Goal: Task Accomplishment & Management: Use online tool/utility

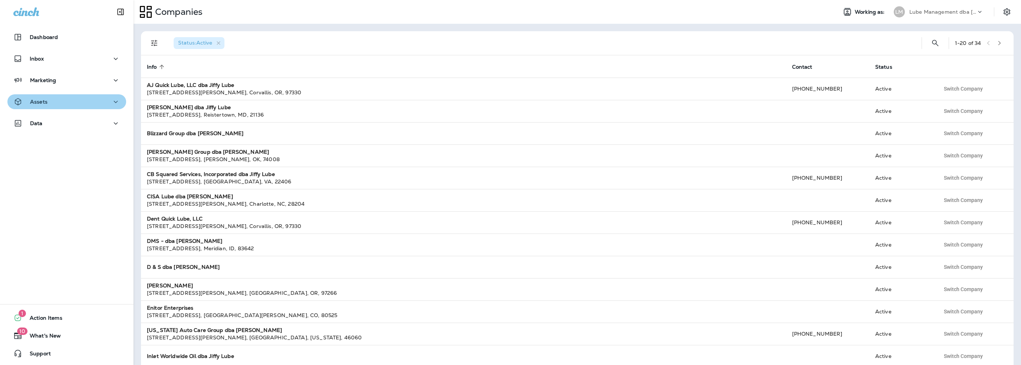
click at [68, 98] on div "Assets" at bounding box center [66, 101] width 107 height 9
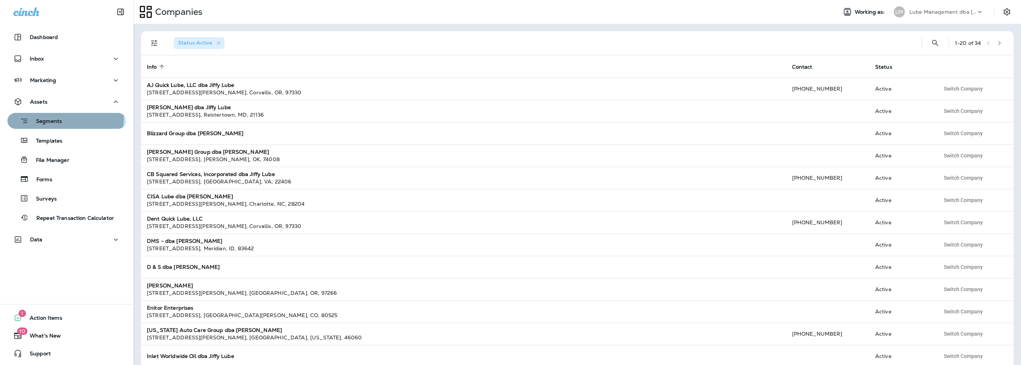
click at [61, 118] on p "Segments" at bounding box center [45, 121] width 33 height 7
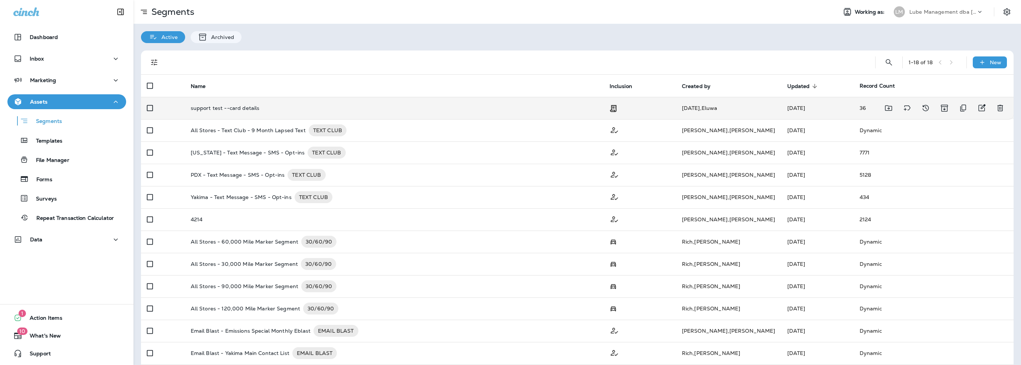
click at [233, 110] on p "support test --card details" at bounding box center [225, 108] width 69 height 6
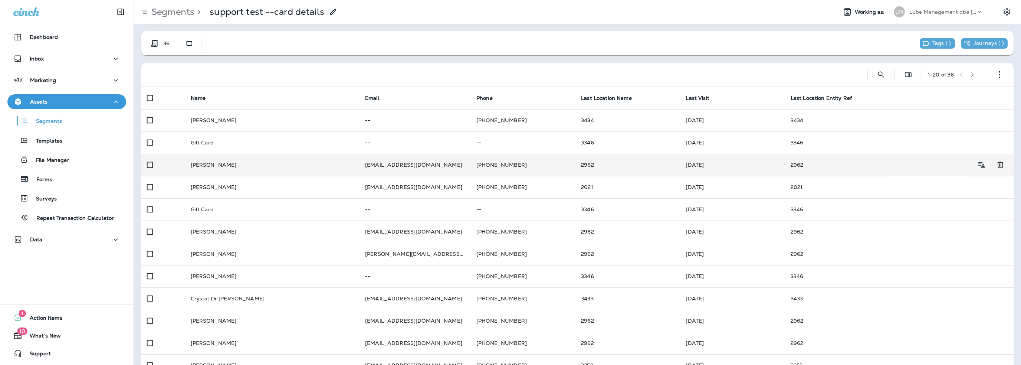
click at [396, 168] on td "[EMAIL_ADDRESS][DOMAIN_NAME]" at bounding box center [414, 165] width 111 height 22
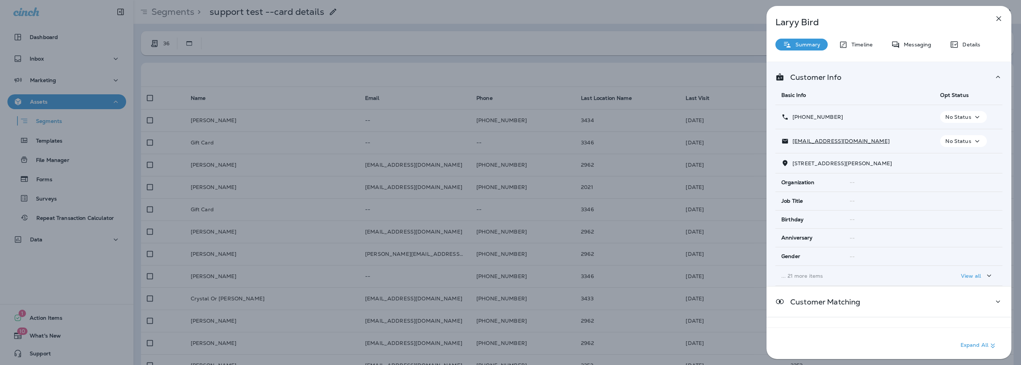
scroll to position [37, 0]
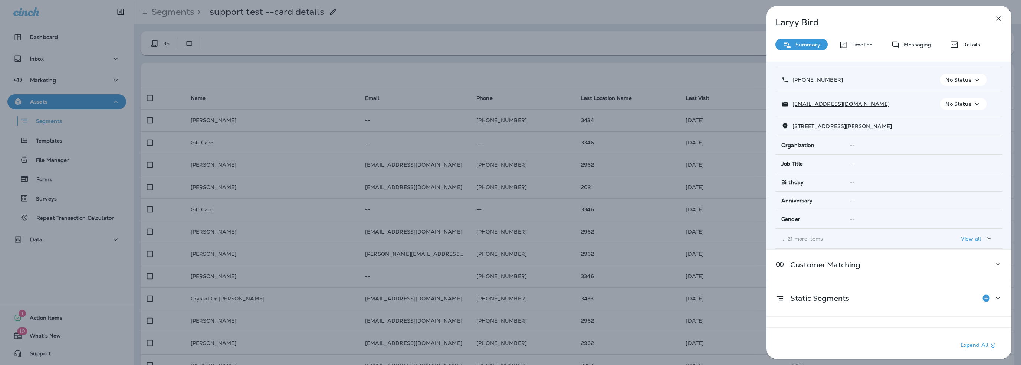
click at [811, 240] on p "... 21 more items" at bounding box center [855, 239] width 147 height 6
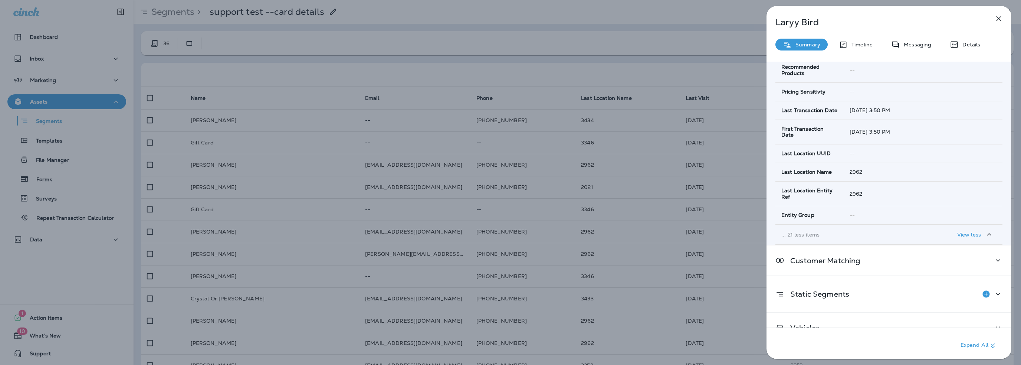
scroll to position [497, 0]
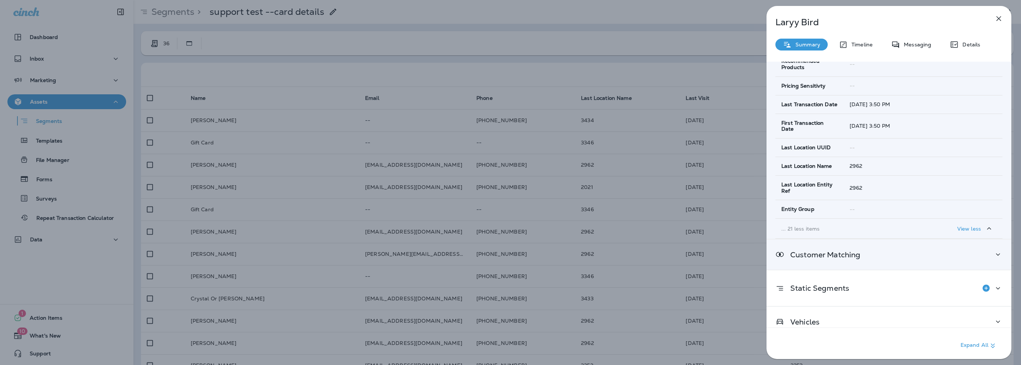
click at [811, 252] on p "Customer Matching" at bounding box center [823, 255] width 76 height 6
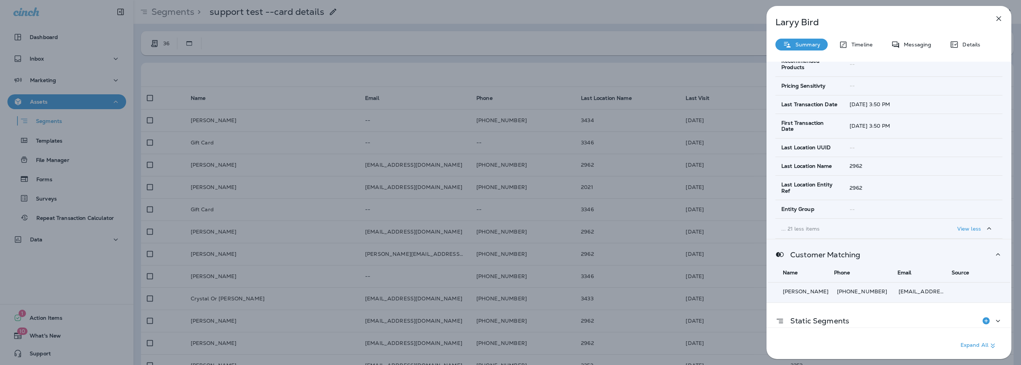
scroll to position [534, 0]
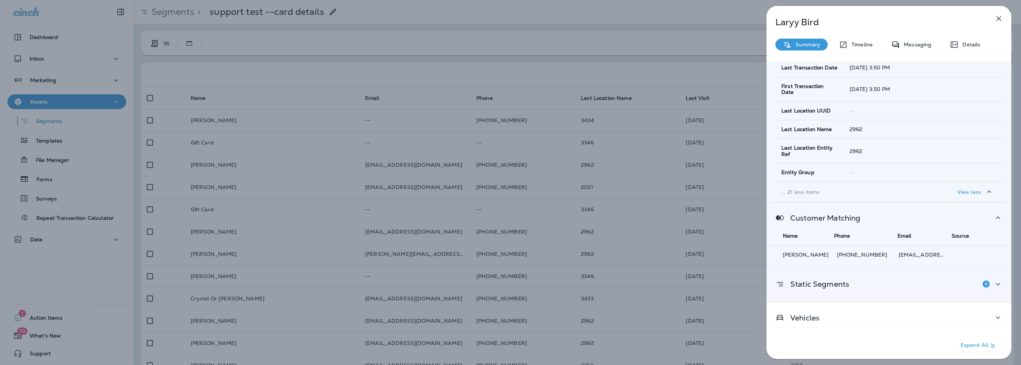
click at [808, 281] on p "Static Segments" at bounding box center [817, 284] width 65 height 6
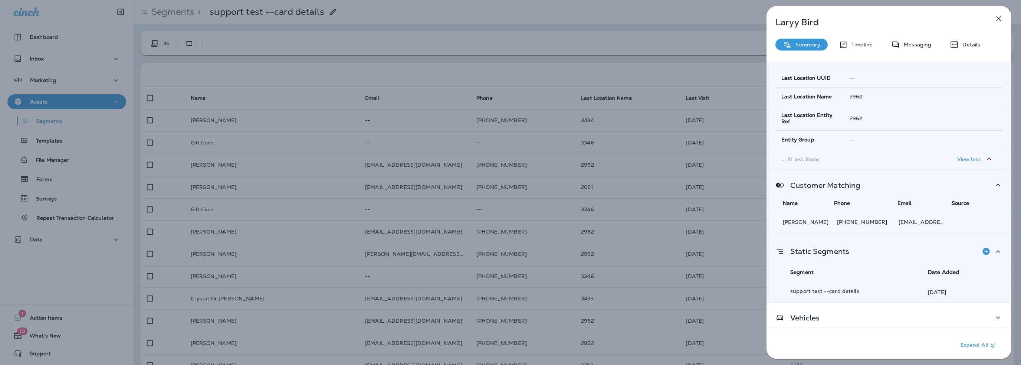
scroll to position [567, 0]
click at [814, 314] on p "Vehicles" at bounding box center [802, 317] width 35 height 6
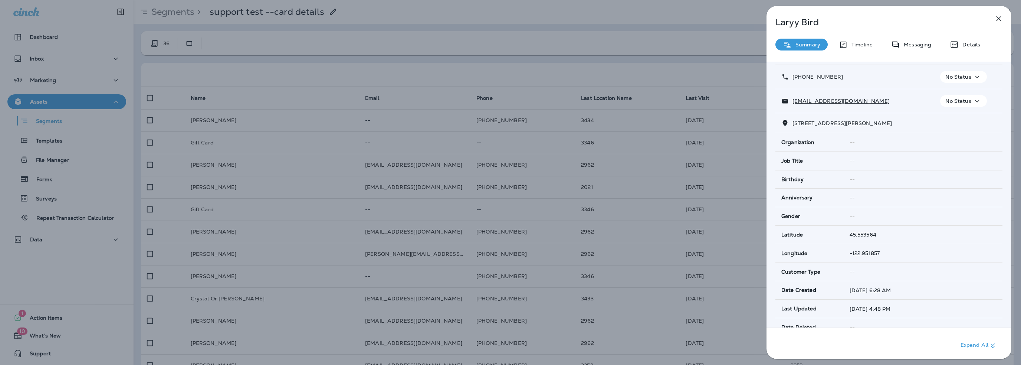
scroll to position [0, 0]
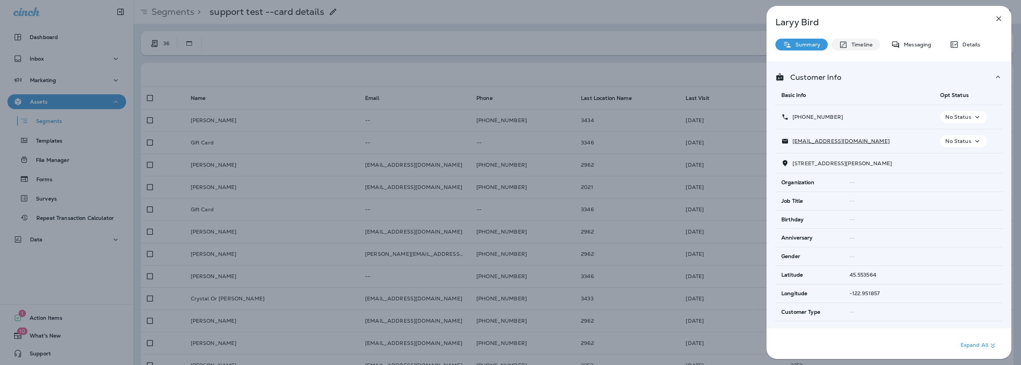
click at [863, 42] on p "Timeline" at bounding box center [860, 45] width 25 height 6
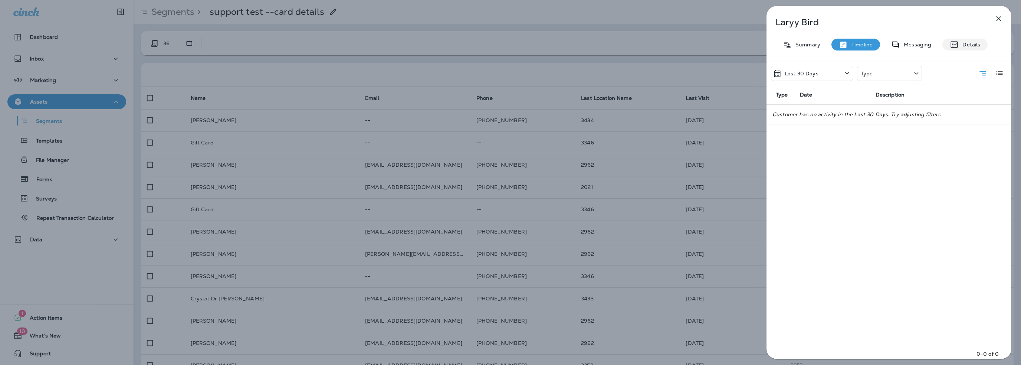
click at [982, 42] on div "Details" at bounding box center [965, 45] width 45 height 12
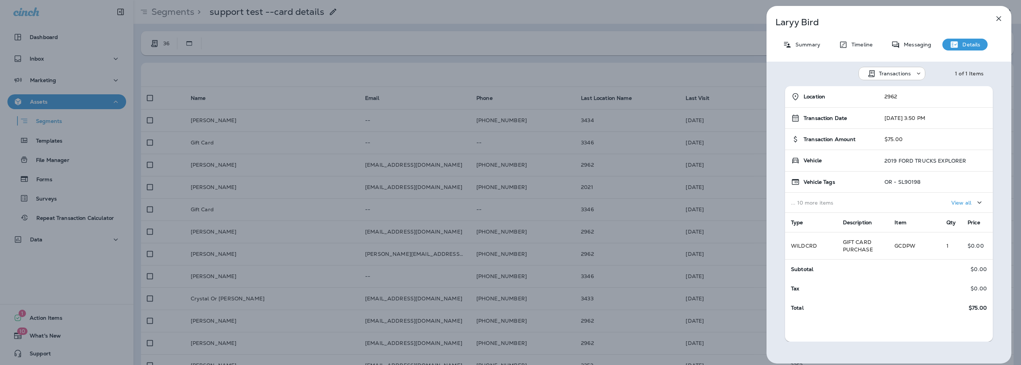
click at [952, 201] on p "View all" at bounding box center [962, 203] width 20 height 6
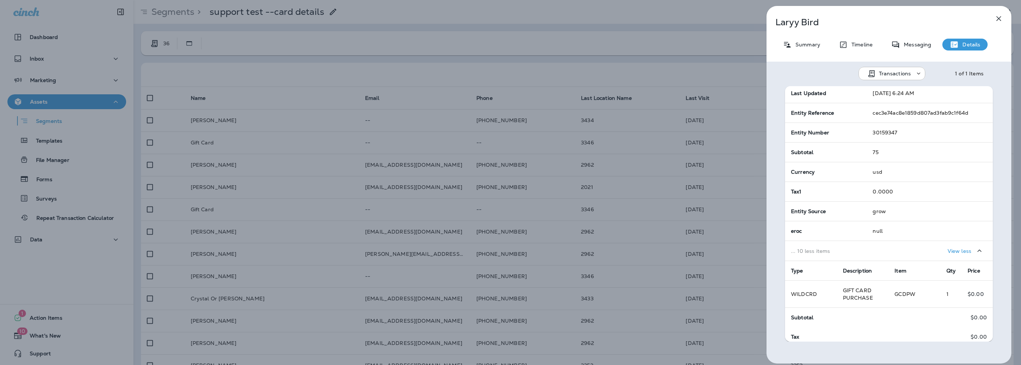
scroll to position [171, 0]
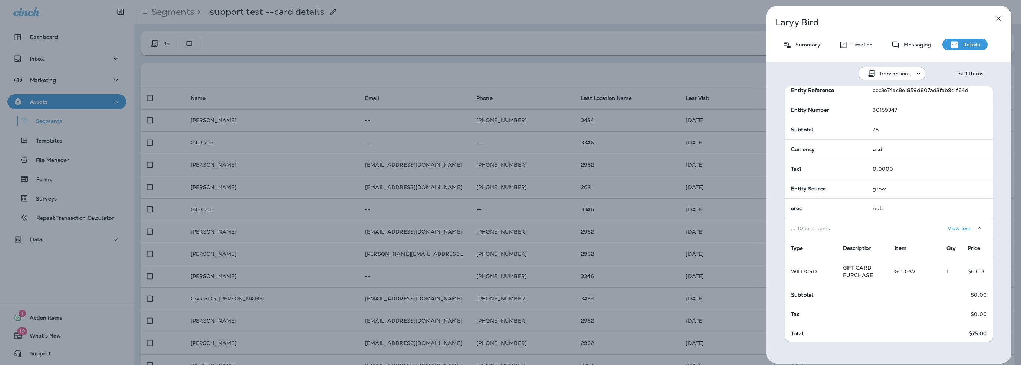
click at [998, 19] on icon "button" at bounding box center [999, 18] width 5 height 5
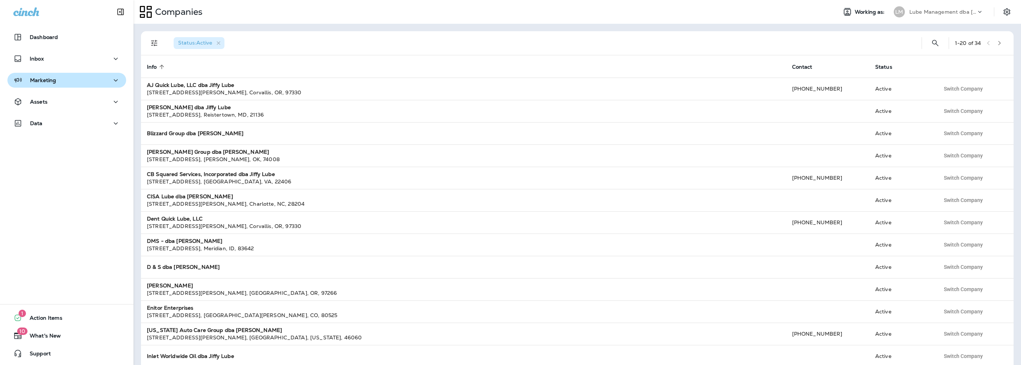
click at [42, 78] on p "Marketing" at bounding box center [43, 80] width 26 height 6
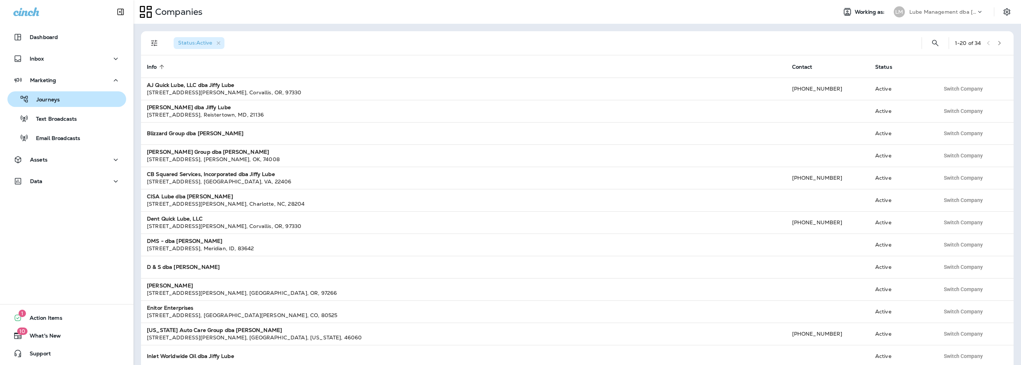
click at [40, 105] on button "Journeys" at bounding box center [66, 99] width 119 height 16
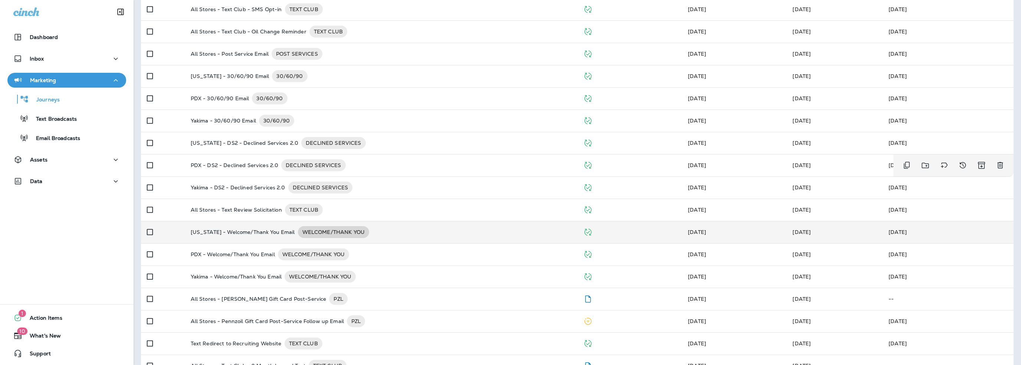
scroll to position [140, 0]
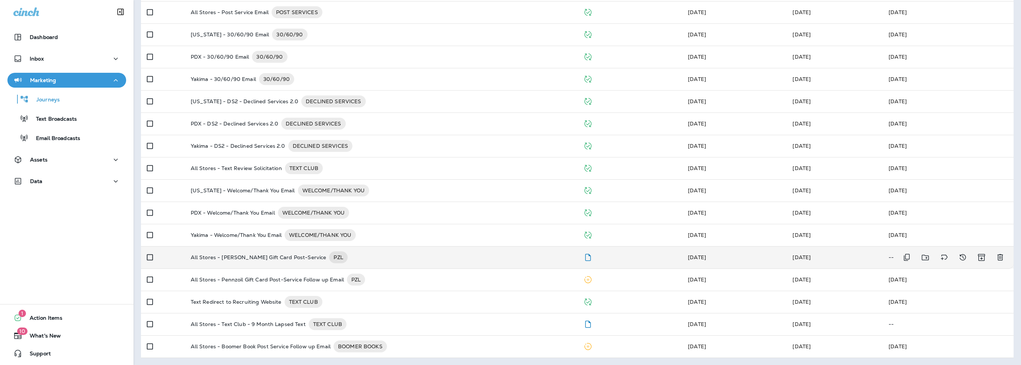
click at [271, 254] on p "All Stores - Rotella Gift Card Post-Service" at bounding box center [259, 257] width 136 height 12
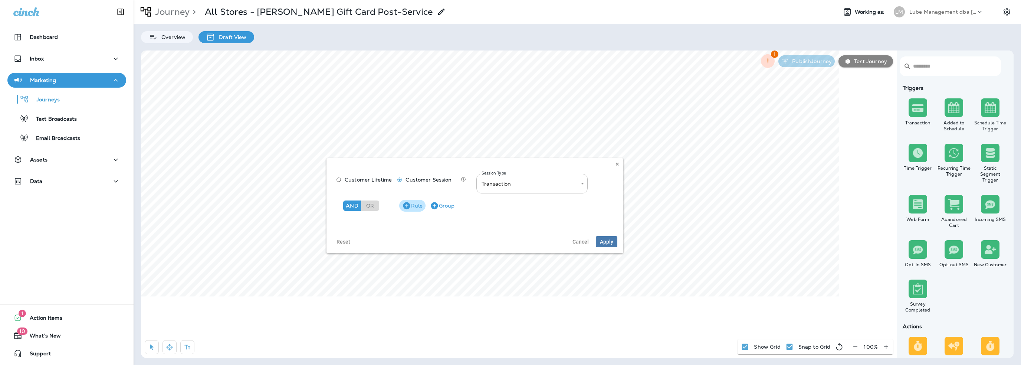
click at [417, 204] on button "Rule" at bounding box center [412, 206] width 26 height 12
click at [369, 226] on p "Choose model" at bounding box center [365, 225] width 36 height 6
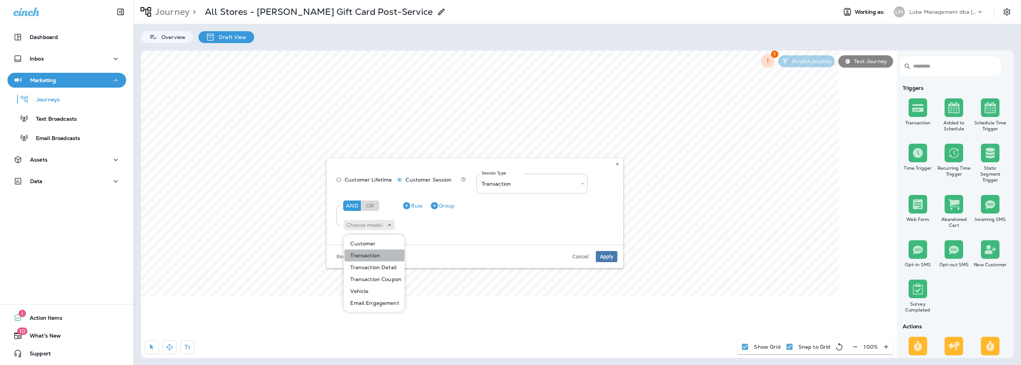
click at [372, 257] on p "Transaction" at bounding box center [363, 255] width 33 height 6
click at [407, 227] on p "Choose field" at bounding box center [411, 225] width 32 height 6
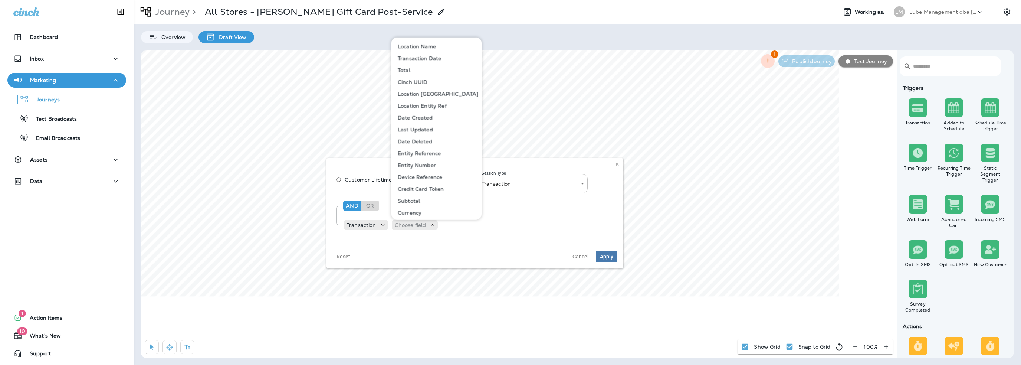
click at [417, 70] on button "Total" at bounding box center [437, 70] width 90 height 12
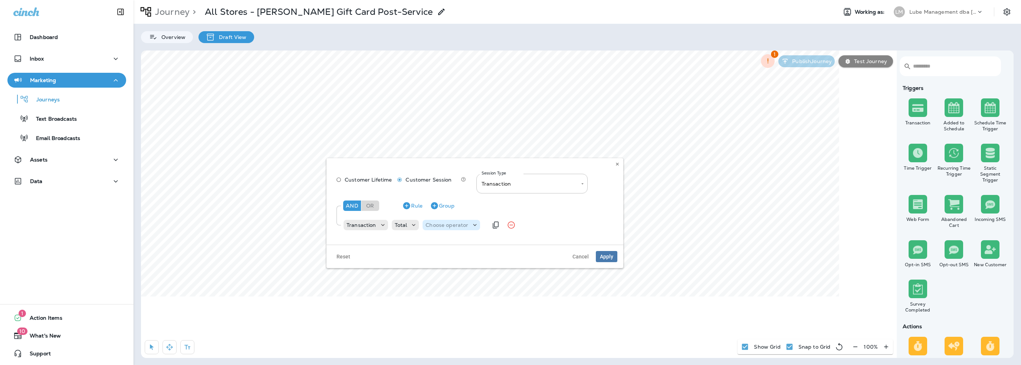
click at [438, 225] on p "Choose operator" at bounding box center [447, 225] width 43 height 6
click at [357, 225] on p "Transaction" at bounding box center [362, 225] width 30 height 6
click at [375, 280] on p "Transaction Coupon" at bounding box center [374, 279] width 54 height 6
click at [427, 227] on p "Choose field" at bounding box center [432, 225] width 32 height 6
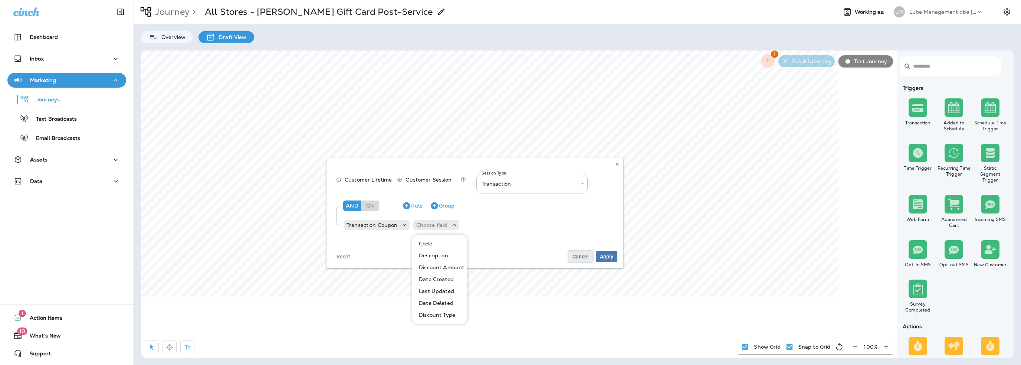
click at [585, 253] on button "Cancel" at bounding box center [581, 256] width 24 height 11
